Goal: Download file/media

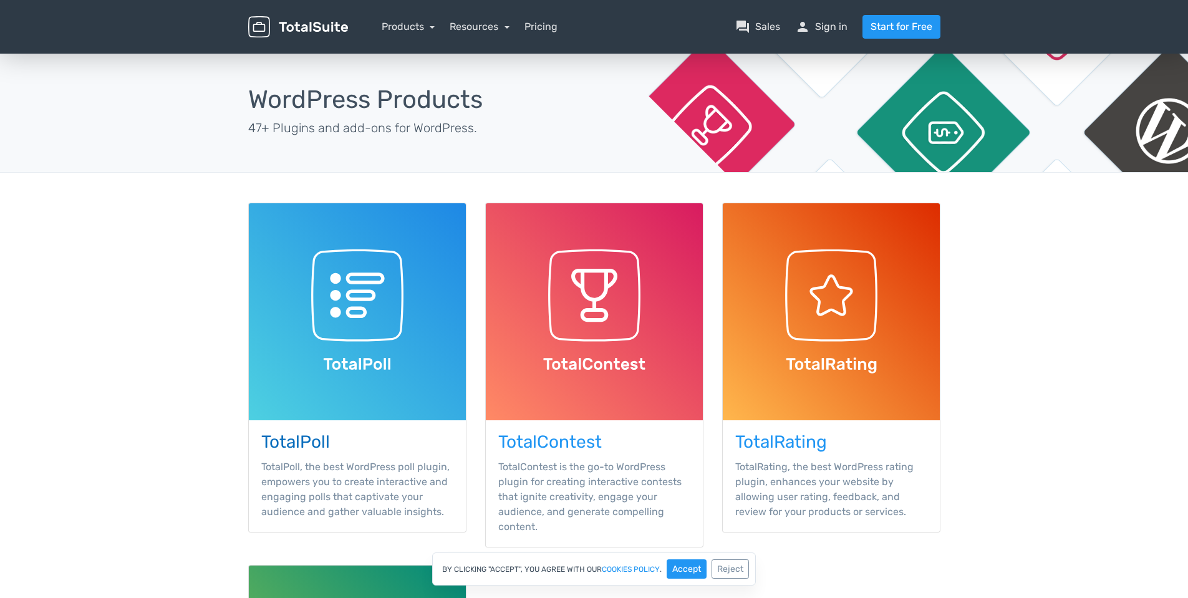
click at [408, 268] on img at bounding box center [357, 311] width 217 height 217
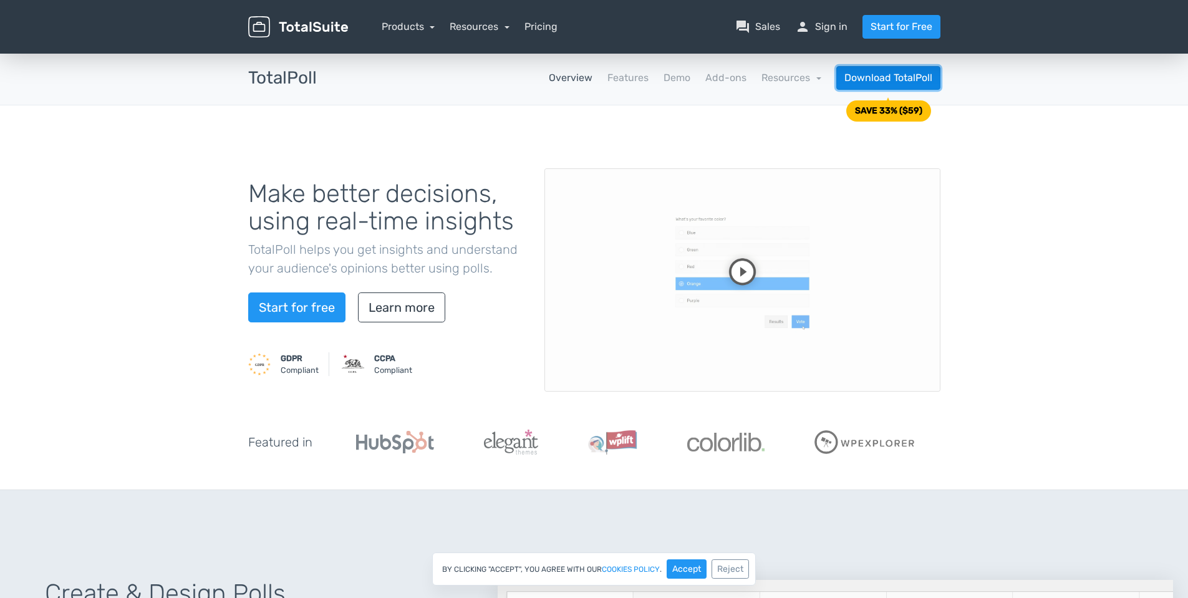
click at [916, 77] on link "Download TotalPoll" at bounding box center [888, 78] width 104 height 24
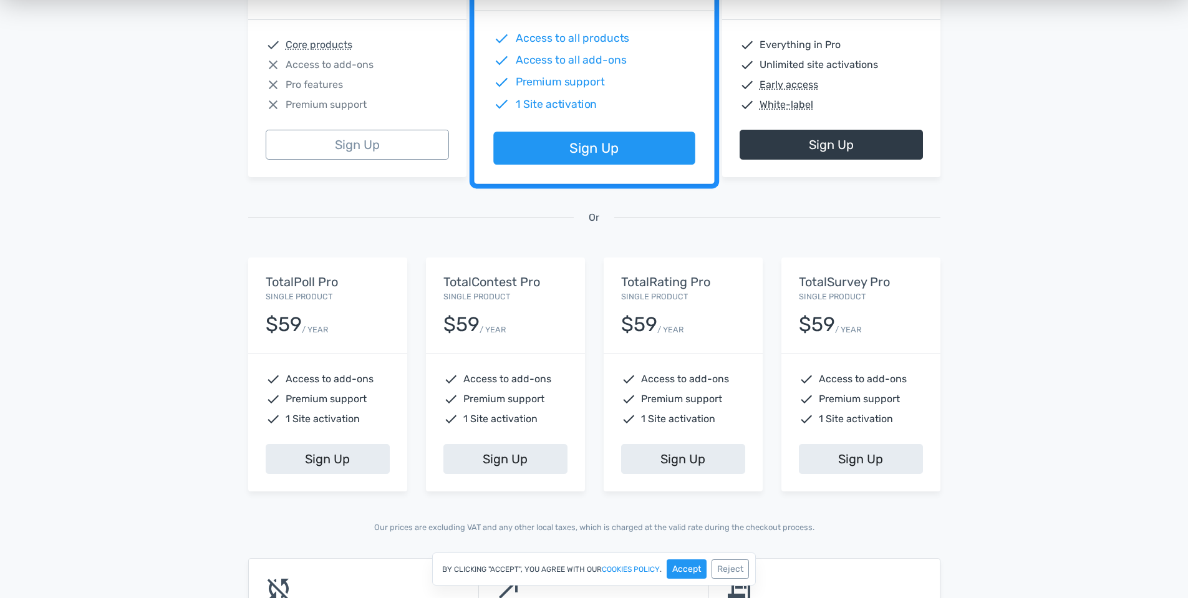
scroll to position [62, 0]
